Goal: Task Accomplishment & Management: Manage account settings

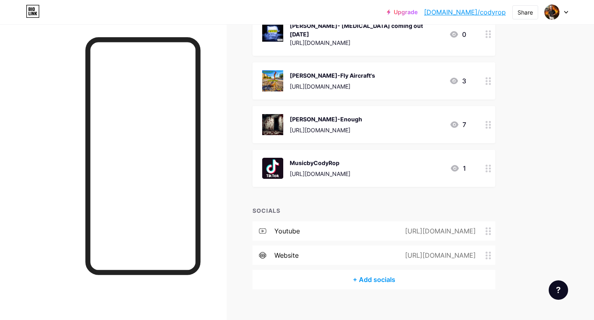
scroll to position [336, 0]
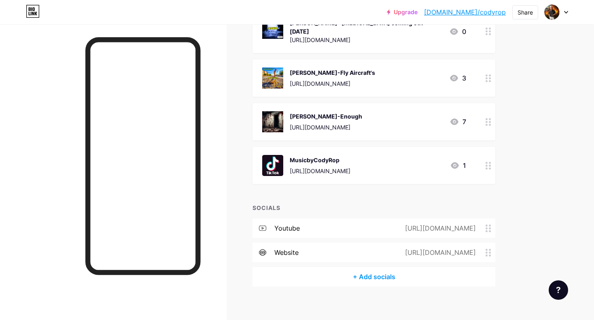
click at [456, 161] on icon at bounding box center [455, 166] width 10 height 10
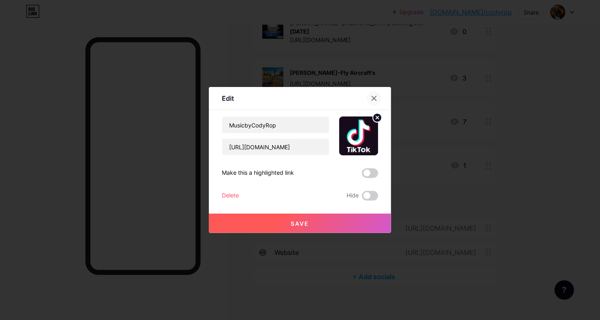
click at [371, 98] on icon at bounding box center [374, 98] width 6 height 6
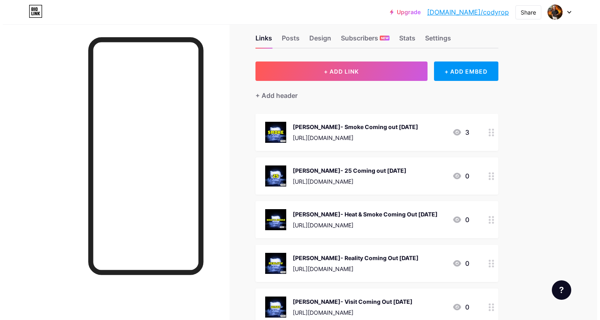
scroll to position [8, 0]
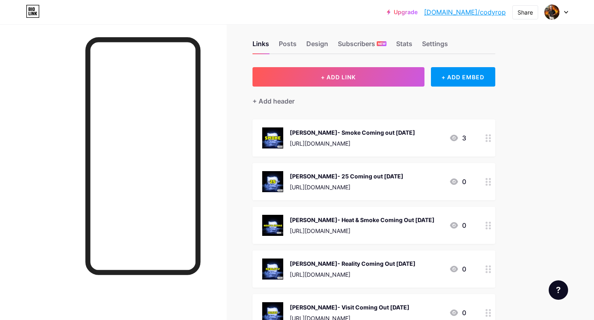
click at [453, 136] on icon at bounding box center [454, 138] width 10 height 10
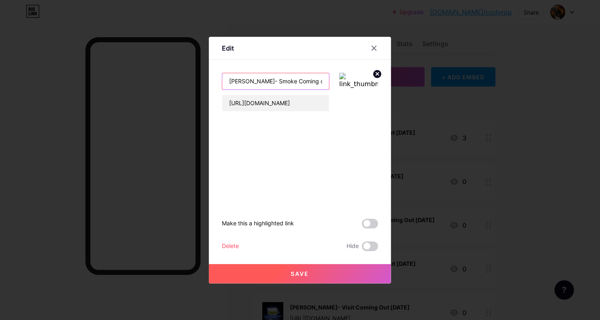
click at [311, 81] on input "[PERSON_NAME]- Smoke Coming out [DATE]" at bounding box center [275, 81] width 107 height 16
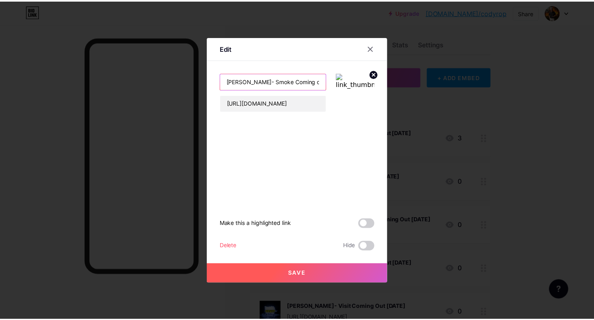
scroll to position [0, 0]
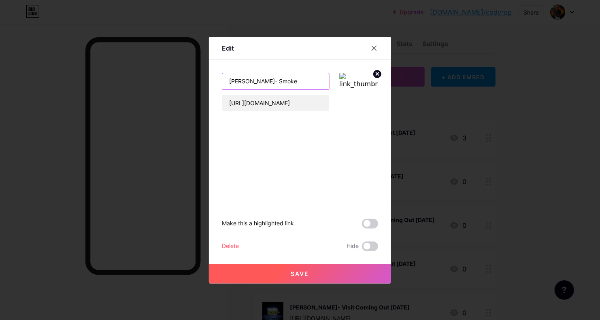
drag, startPoint x: 248, startPoint y: 81, endPoint x: 251, endPoint y: 78, distance: 4.9
click at [251, 78] on input "[PERSON_NAME]- Smoke" at bounding box center [275, 81] width 107 height 16
click at [251, 80] on input "[PERSON_NAME]- Smoke" at bounding box center [275, 81] width 107 height 16
click at [278, 82] on input "[PERSON_NAME] - Smoke" at bounding box center [275, 81] width 107 height 16
click at [252, 83] on input "[PERSON_NAME] - Smoke" at bounding box center [275, 81] width 107 height 16
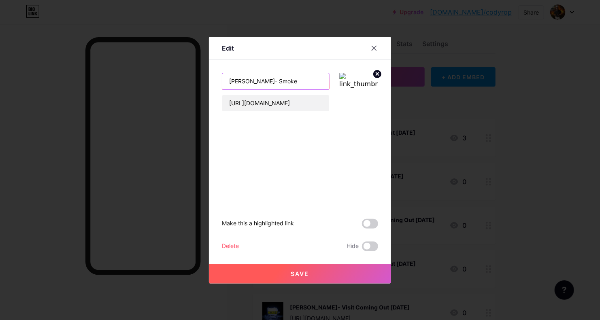
click at [286, 81] on input "[PERSON_NAME]- Smoke" at bounding box center [275, 81] width 107 height 16
type input "[PERSON_NAME]- Smoke Out Now"
click at [370, 223] on span at bounding box center [370, 224] width 16 height 10
click at [362, 226] on input "checkbox" at bounding box center [362, 226] width 0 height 0
click at [297, 272] on span "Save" at bounding box center [300, 273] width 18 height 7
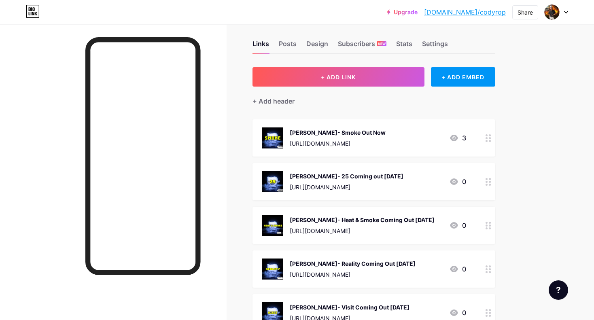
click at [456, 138] on icon at bounding box center [454, 138] width 8 height 6
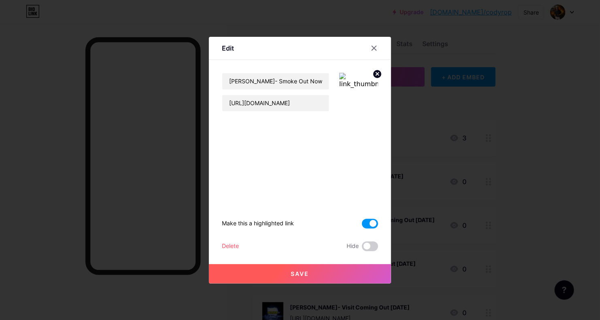
drag, startPoint x: 375, startPoint y: 71, endPoint x: 340, endPoint y: 78, distance: 35.8
click at [340, 78] on img at bounding box center [358, 92] width 39 height 39
click at [351, 76] on img at bounding box center [358, 92] width 39 height 39
click at [349, 83] on img at bounding box center [358, 92] width 39 height 39
click at [376, 74] on icon at bounding box center [377, 73] width 3 height 3
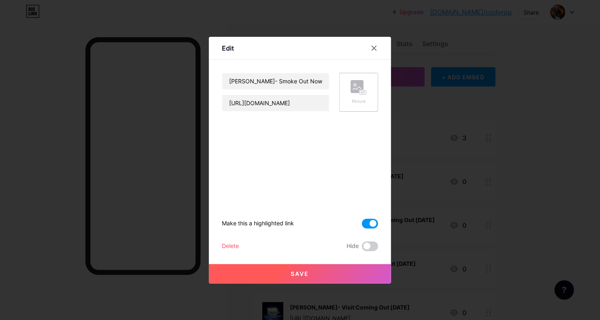
click at [359, 90] on rect at bounding box center [362, 92] width 7 height 5
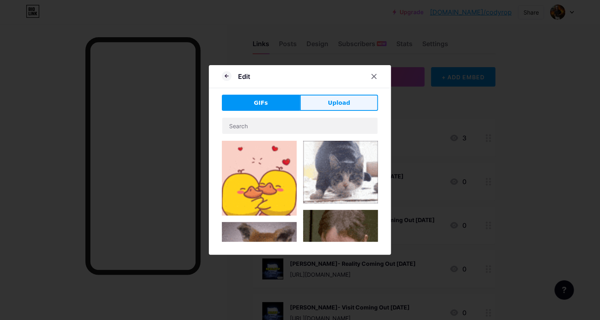
click at [347, 107] on button "Upload" at bounding box center [339, 103] width 78 height 16
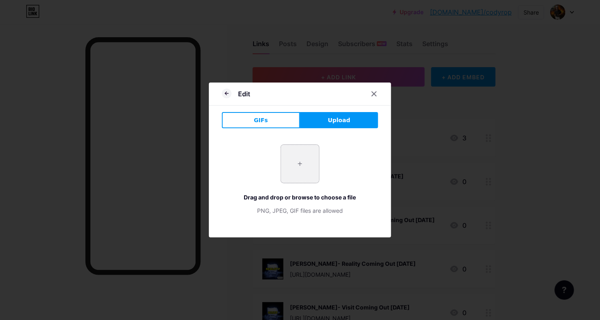
click at [288, 155] on input "file" at bounding box center [300, 164] width 38 height 38
type input "C:\fakepath\20250807_013804000_iOS.jpg"
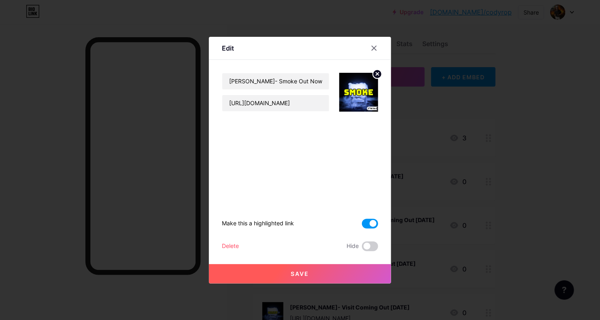
click at [321, 275] on button "Save" at bounding box center [300, 273] width 182 height 19
